Goal: Navigation & Orientation: Find specific page/section

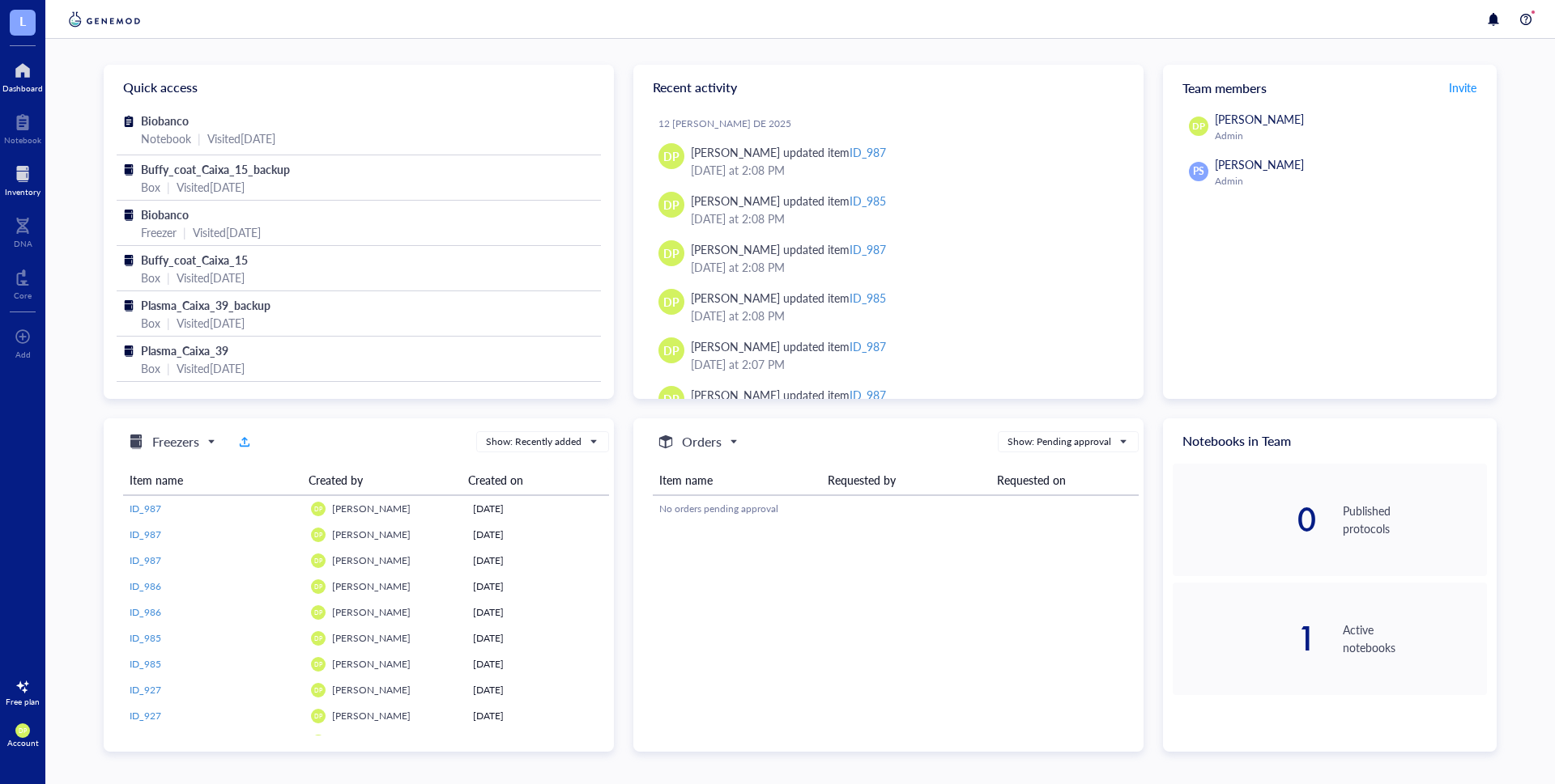
click at [23, 178] on div at bounding box center [23, 174] width 36 height 26
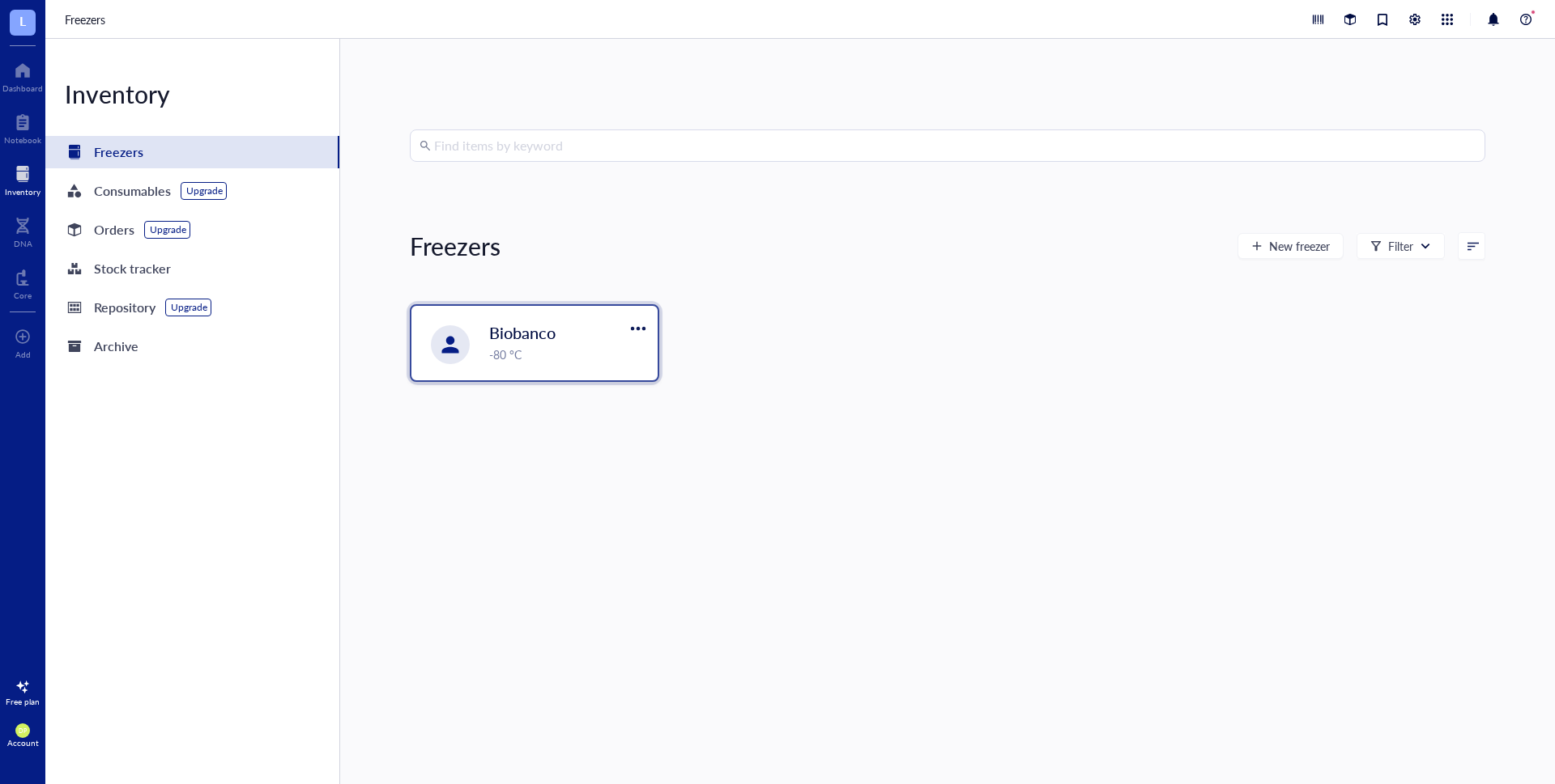
click at [564, 364] on div "Biobanco -80 °C" at bounding box center [534, 344] width 246 height 75
